Goal: Transaction & Acquisition: Purchase product/service

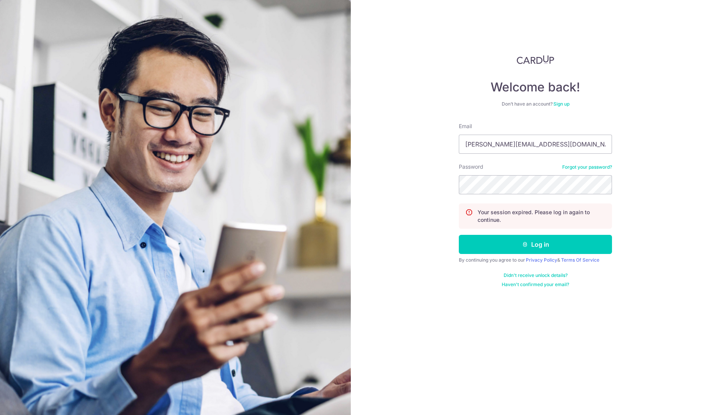
click at [459, 235] on button "Log in" at bounding box center [535, 244] width 153 height 19
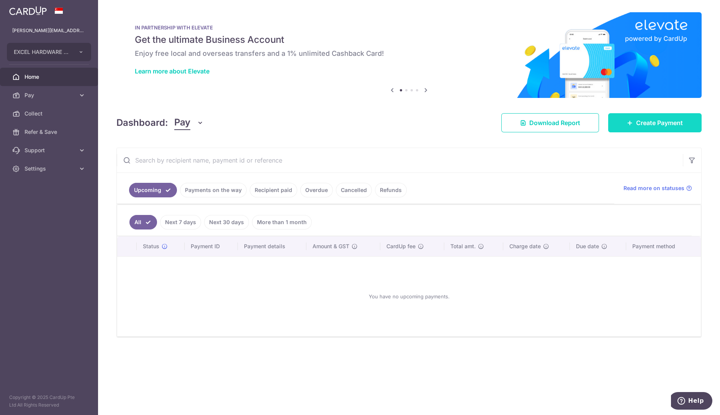
click at [692, 125] on link "Create Payment" at bounding box center [654, 122] width 93 height 19
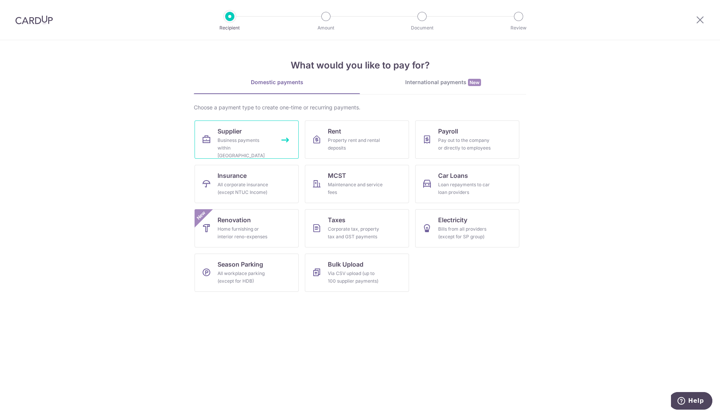
click at [278, 125] on link "Supplier Business payments within Singapore" at bounding box center [247, 140] width 104 height 38
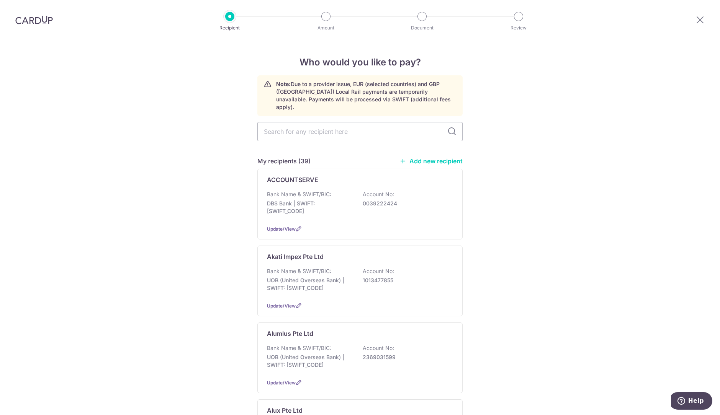
click at [39, 23] on img at bounding box center [34, 19] width 38 height 9
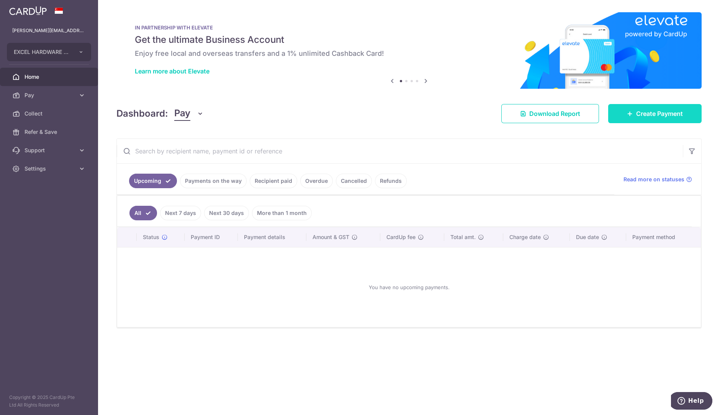
click at [655, 108] on link "Create Payment" at bounding box center [654, 113] width 93 height 19
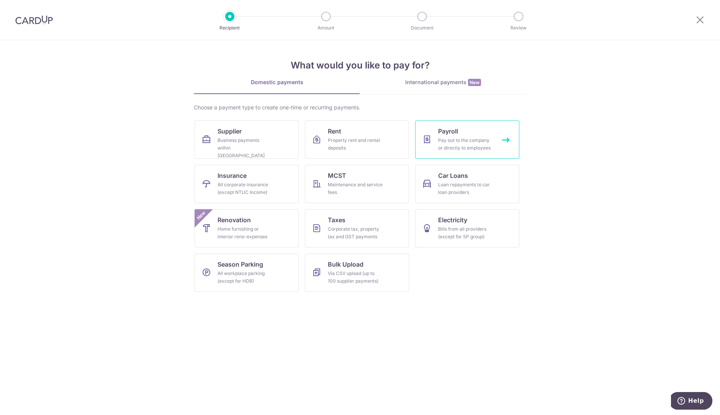
click at [465, 140] on div "Pay out to the company or directly to employees" at bounding box center [465, 144] width 55 height 15
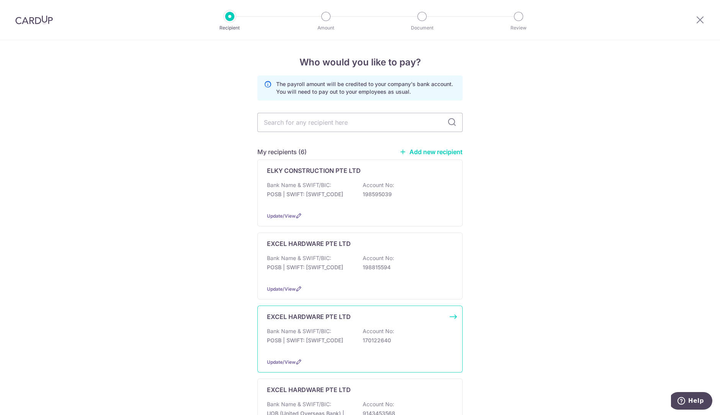
scroll to position [231, 0]
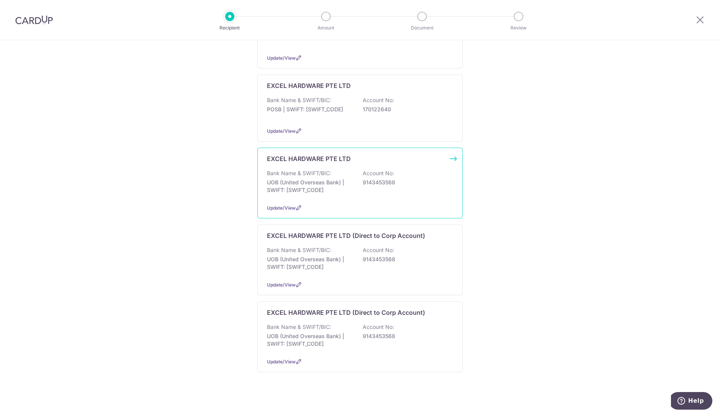
click at [393, 191] on div "Bank Name & SWIFT/BIC: UOB (United Overseas Bank) | SWIFT: UOVBSGSGXXX Account …" at bounding box center [360, 184] width 186 height 28
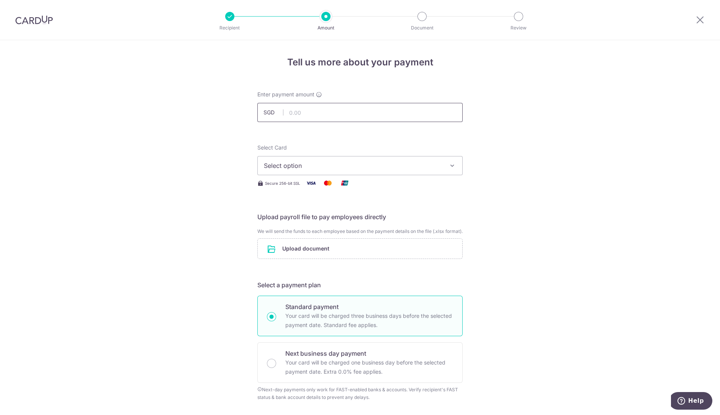
click at [308, 111] on input "text" at bounding box center [359, 112] width 205 height 19
type input "12,175.26"
click at [299, 114] on input "12,175.26" at bounding box center [359, 112] width 205 height 19
type input "12,075.26"
click at [328, 163] on span "Select option" at bounding box center [353, 165] width 178 height 9
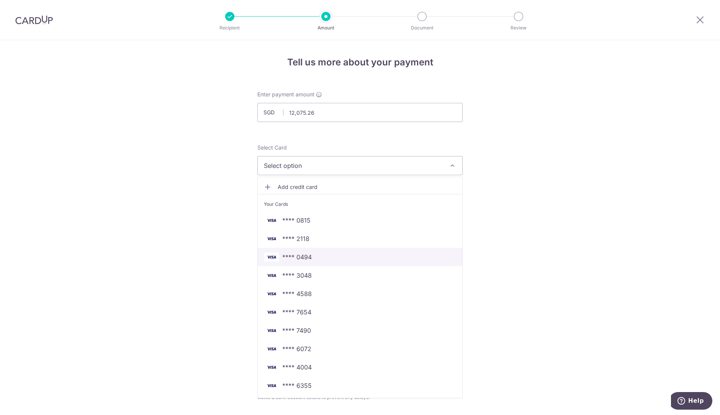
click at [308, 258] on span "**** 0494" at bounding box center [296, 257] width 29 height 9
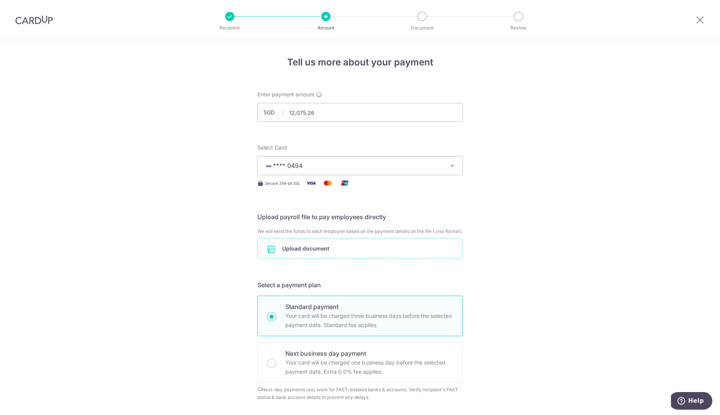
click at [340, 259] on input "file" at bounding box center [360, 249] width 204 height 20
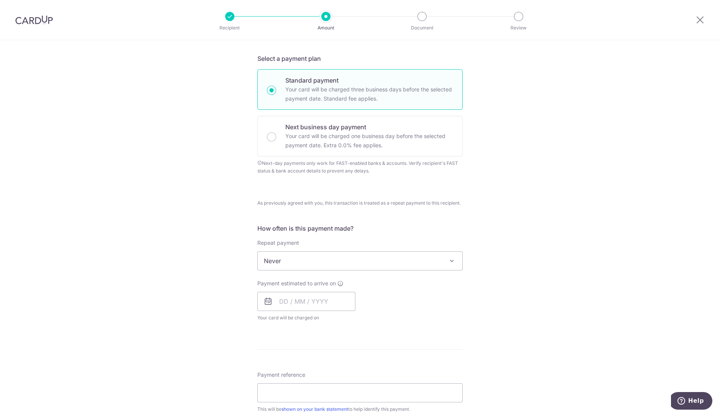
scroll to position [268, 0]
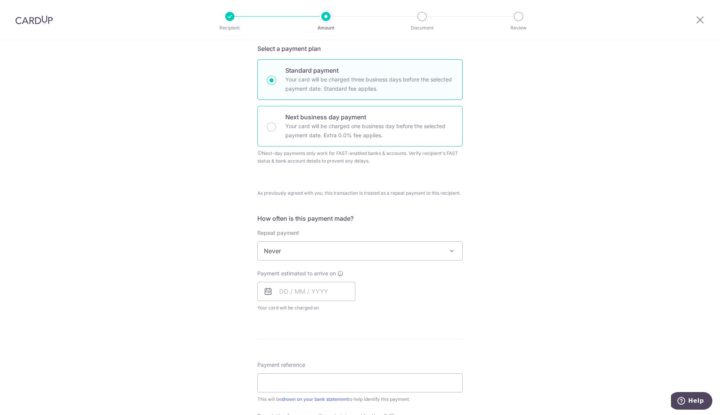
click at [317, 140] on p "Your card will be charged one business day before the selected payment date. Ex…" at bounding box center [369, 131] width 168 height 18
click at [276, 132] on input "Next business day payment Your card will be charged one business day before the…" at bounding box center [271, 127] width 9 height 9
radio input "false"
radio input "true"
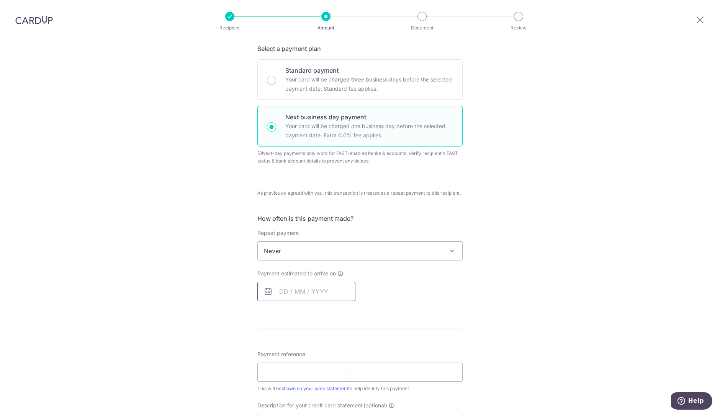
click at [329, 291] on input "text" at bounding box center [306, 291] width 98 height 19
click at [346, 383] on link "15" at bounding box center [349, 377] width 12 height 12
type input "[DATE]"
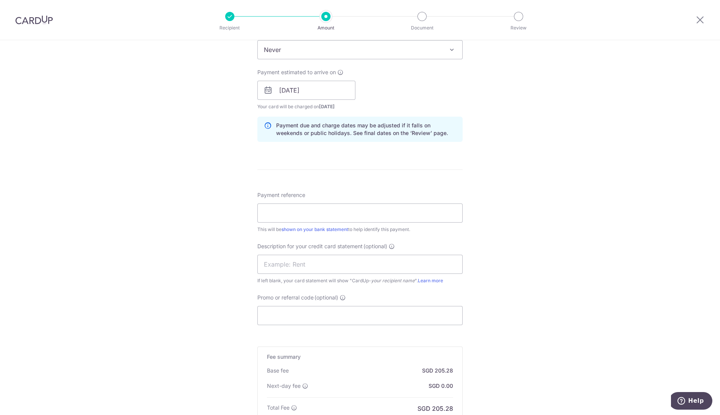
scroll to position [475, 0]
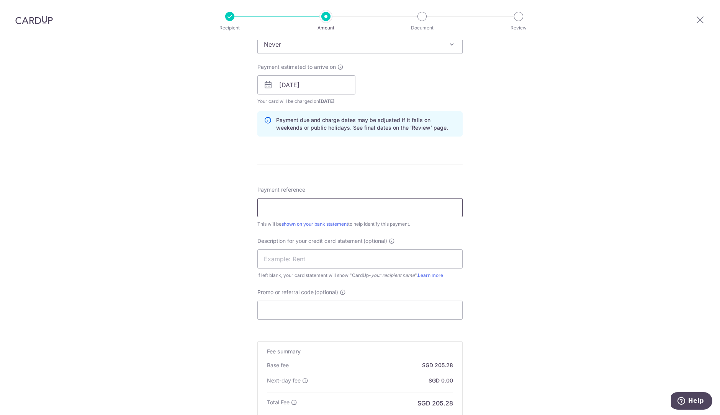
click at [324, 209] on input "Payment reference" at bounding box center [359, 207] width 205 height 19
type input "[DATE] SC"
paste input "[DATE] SC"
click at [340, 262] on input "[DATE] SC" at bounding box center [359, 259] width 205 height 19
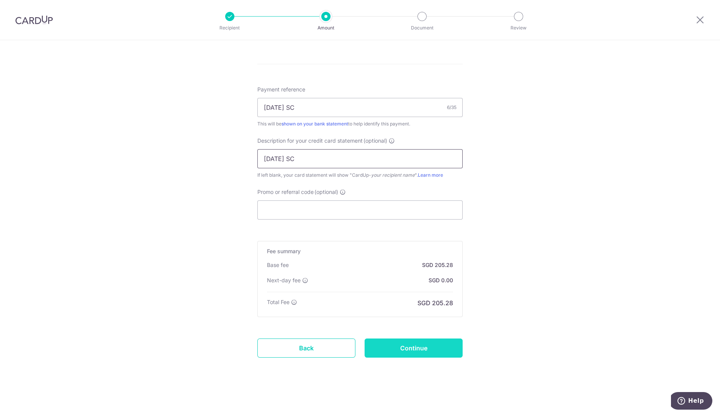
type input "[DATE] SC"
click at [426, 348] on input "Continue" at bounding box center [414, 348] width 98 height 19
type input "Create Schedule"
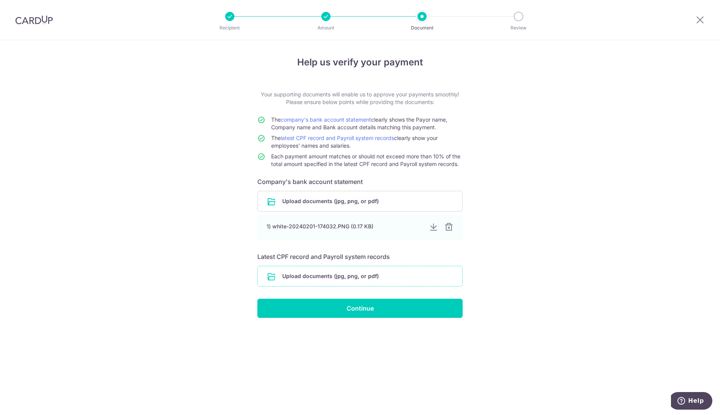
click at [415, 271] on input "file" at bounding box center [360, 277] width 204 height 20
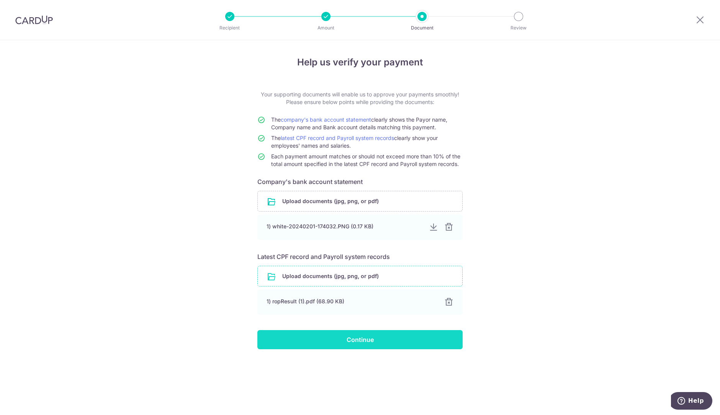
click at [387, 335] on input "Continue" at bounding box center [359, 339] width 205 height 19
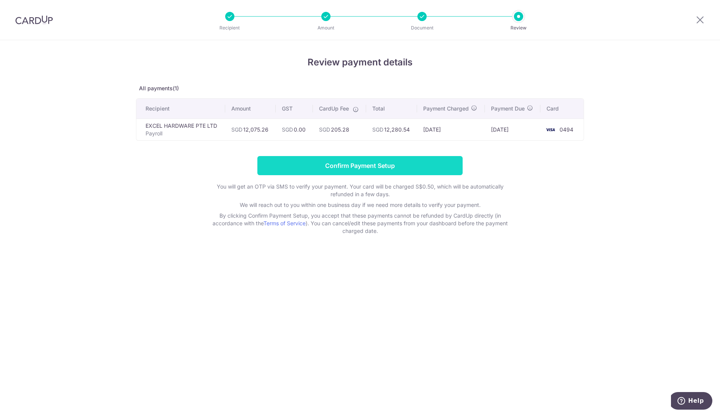
click at [396, 160] on input "Confirm Payment Setup" at bounding box center [359, 165] width 205 height 19
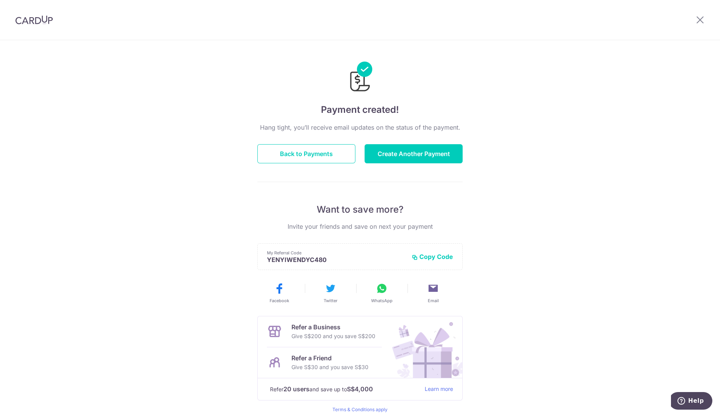
click at [33, 21] on img at bounding box center [34, 19] width 38 height 9
